Goal: Information Seeking & Learning: Find specific fact

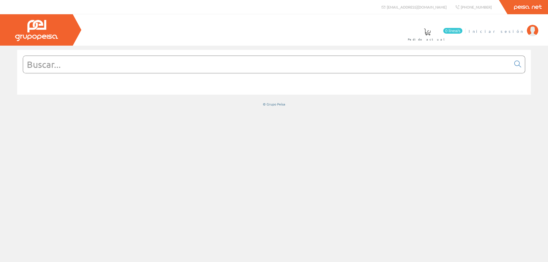
click at [514, 31] on span "Iniciar sesión" at bounding box center [495, 31] width 55 height 6
click at [501, 32] on span "[PERSON_NAME] [PERSON_NAME]" at bounding box center [470, 31] width 108 height 6
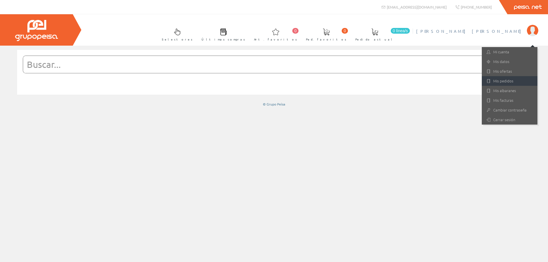
click at [505, 80] on link "Mis pedidos" at bounding box center [509, 81] width 56 height 10
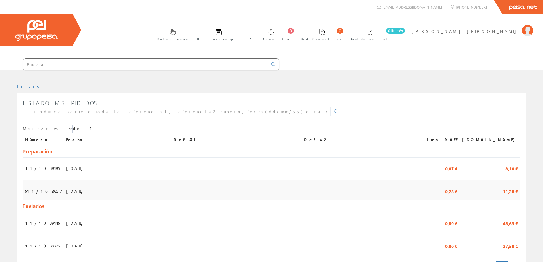
click at [68, 194] on span "01/09/2025" at bounding box center [76, 191] width 20 height 10
click at [76, 170] on span "[DATE]" at bounding box center [76, 168] width 20 height 10
click at [79, 66] on input "text" at bounding box center [145, 64] width 245 height 11
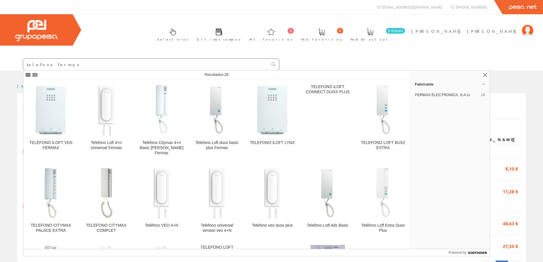
type input "telefono fermax"
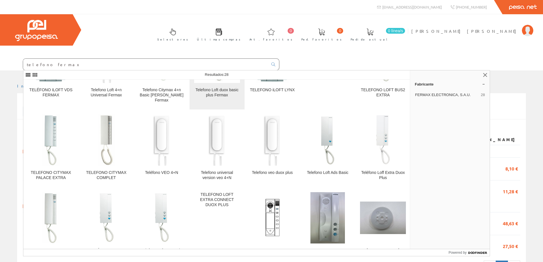
scroll to position [57, 0]
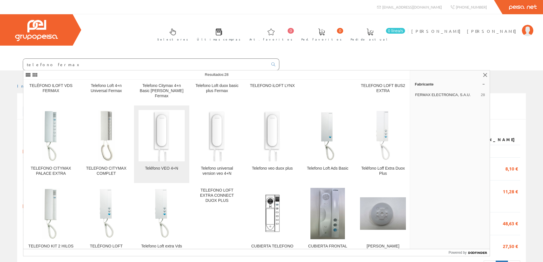
click at [165, 123] on img at bounding box center [161, 135] width 25 height 51
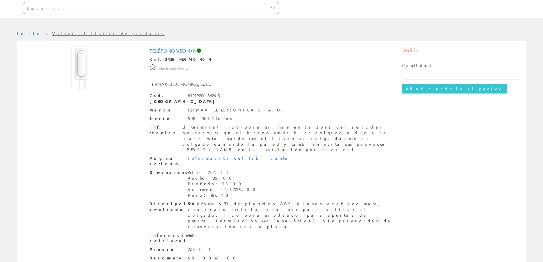
scroll to position [57, 0]
click at [126, 105] on div "Teléfono VEO 4+N Ref. 3426 FERM0404 Añadir como favorito Añadir como favorito F…" at bounding box center [272, 174] width 506 height 257
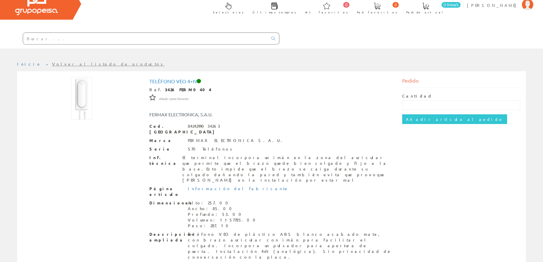
scroll to position [0, 0]
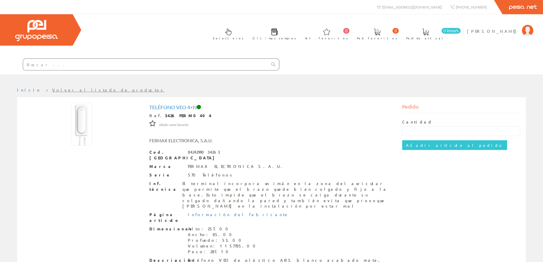
click at [118, 63] on input "text" at bounding box center [145, 64] width 245 height 11
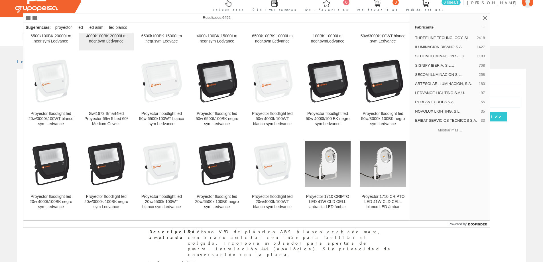
scroll to position [86, 0]
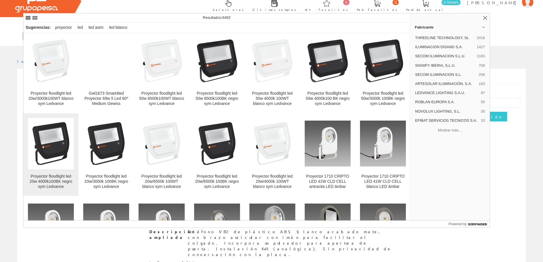
type input "proyector led"
click at [48, 140] on img at bounding box center [51, 144] width 46 height 46
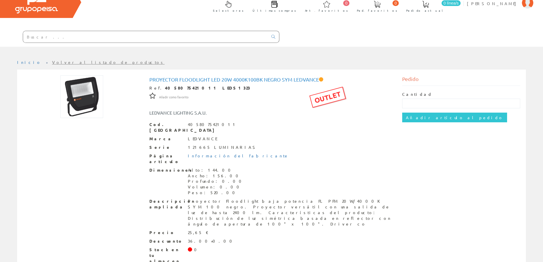
scroll to position [34, 0]
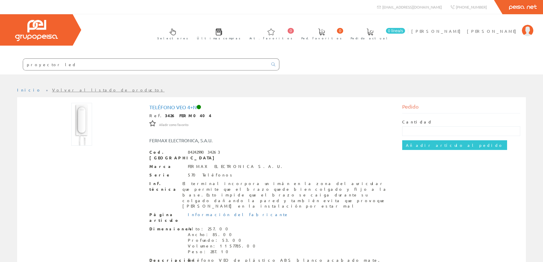
scroll to position [29, 0]
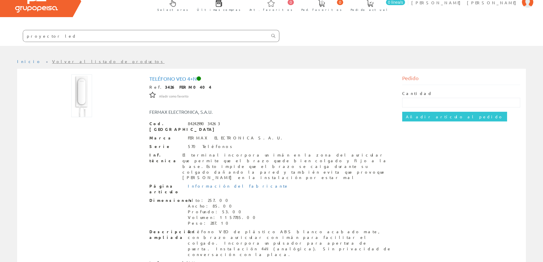
click at [271, 36] on icon at bounding box center [273, 36] width 4 height 4
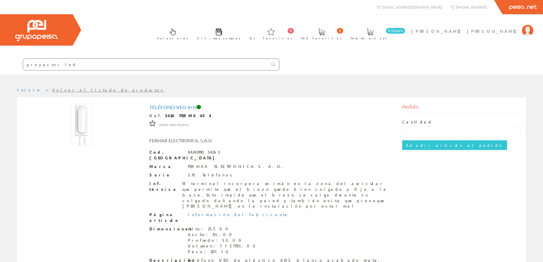
click at [63, 63] on input "proyector led" at bounding box center [145, 64] width 245 height 11
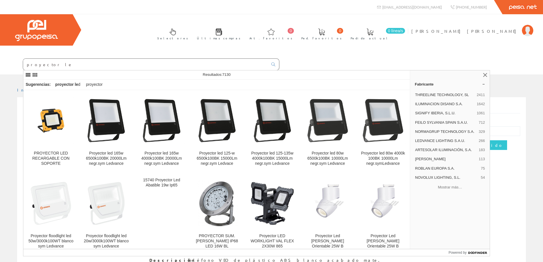
type input "proyector led"
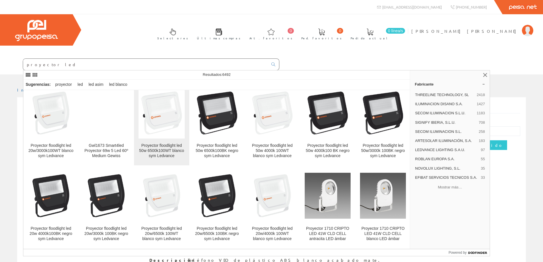
scroll to position [114, 0]
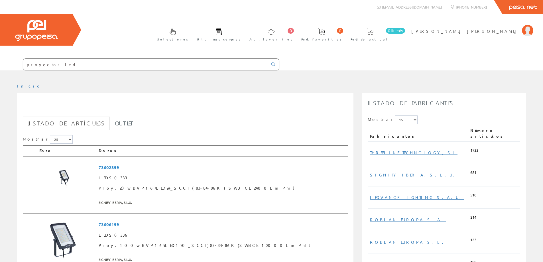
click at [66, 64] on input "proyector led" at bounding box center [145, 64] width 245 height 11
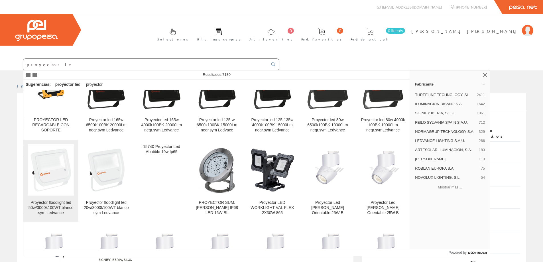
scroll to position [29, 0]
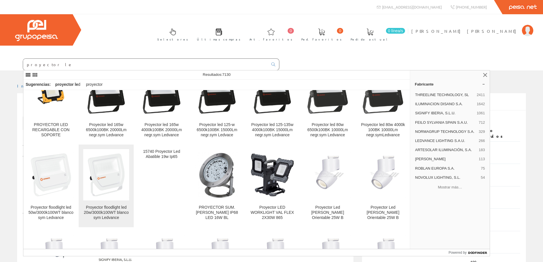
type input "proyector le"
click at [106, 160] on img at bounding box center [106, 175] width 46 height 46
